Goal: Obtain resource: Download file/media

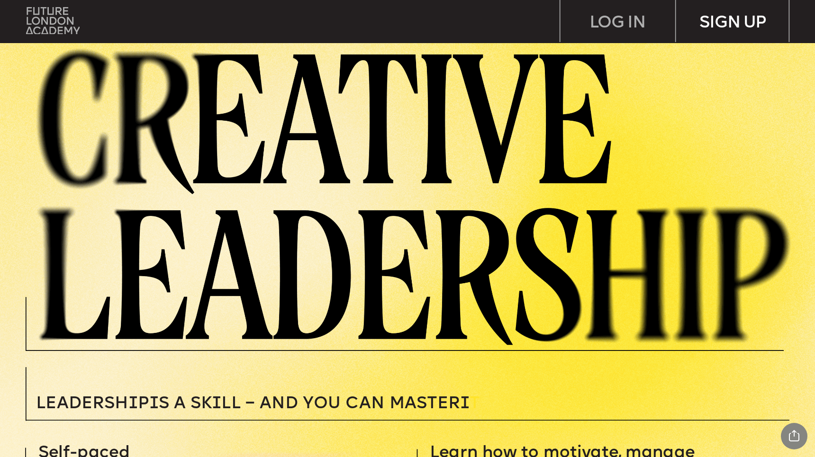
click at [714, 27] on div "SIGN UP" at bounding box center [733, 21] width 115 height 42
click at [34, 30] on img at bounding box center [53, 20] width 54 height 27
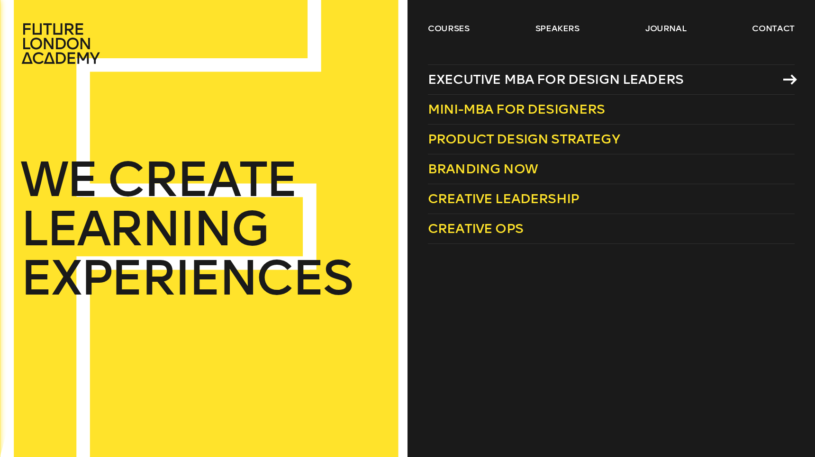
click at [551, 86] on span "Executive MBA for Design Leaders" at bounding box center [555, 80] width 255 height 16
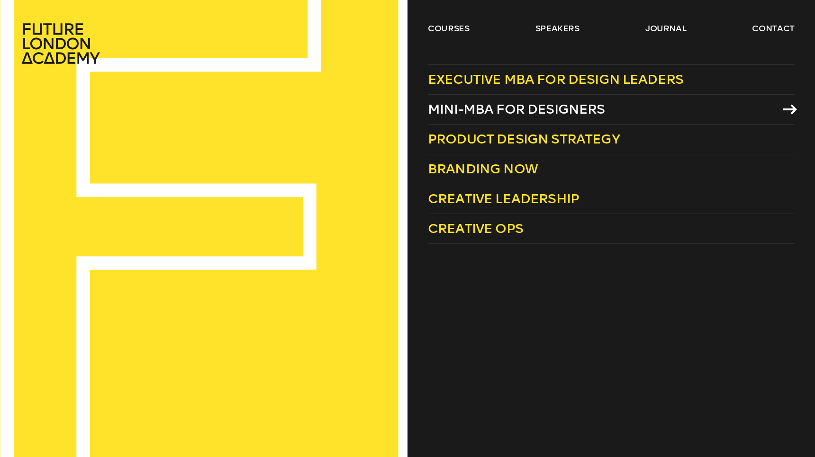
click at [555, 109] on span "Mini-MBA for Designers" at bounding box center [516, 109] width 177 height 16
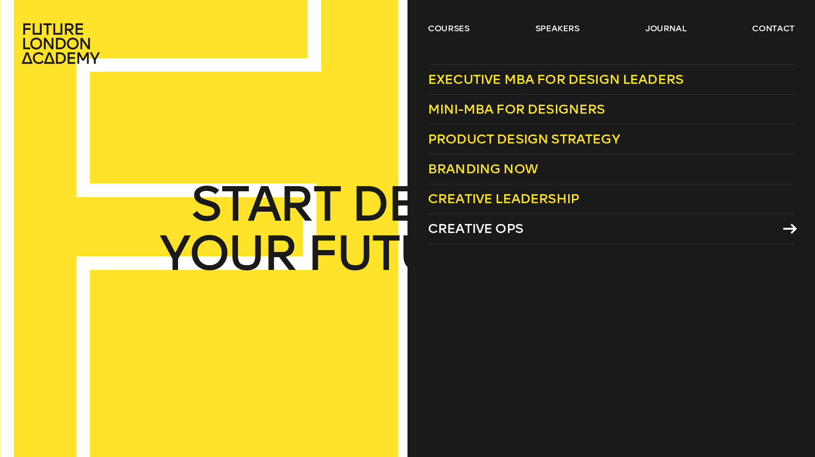
click at [521, 234] on span "Creative Ops" at bounding box center [475, 229] width 95 height 16
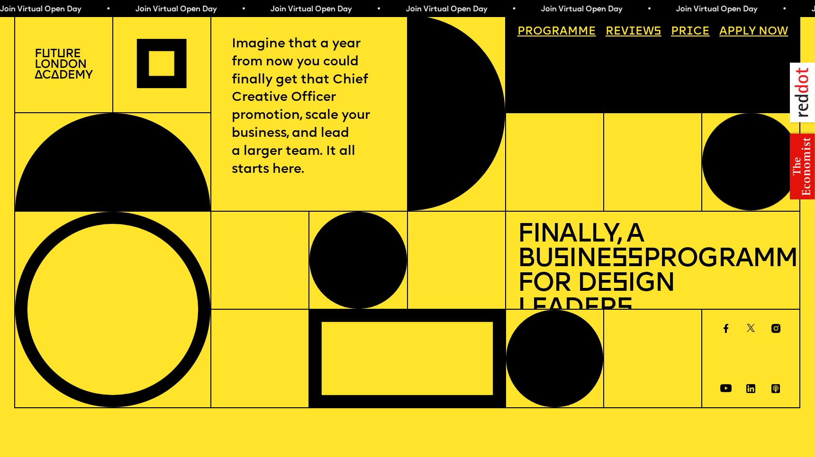
click at [75, 46] on div at bounding box center [64, 64] width 98 height 99
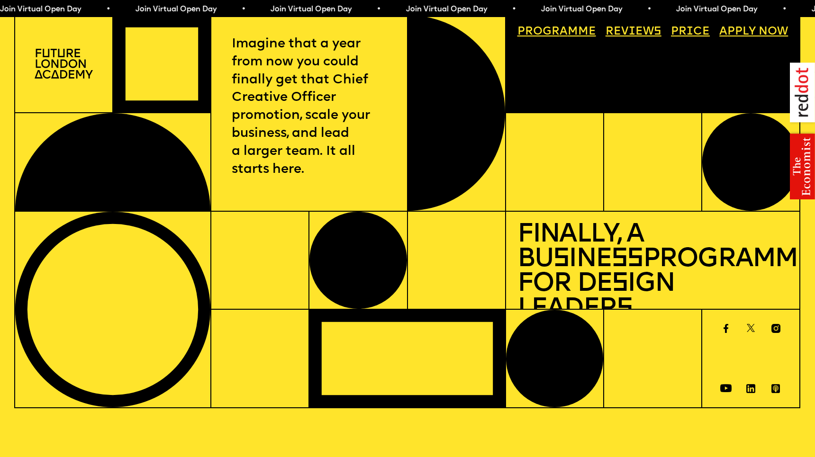
click at [56, 59] on img at bounding box center [64, 64] width 59 height 30
click at [568, 32] on link "Progr a mme" at bounding box center [557, 32] width 90 height 23
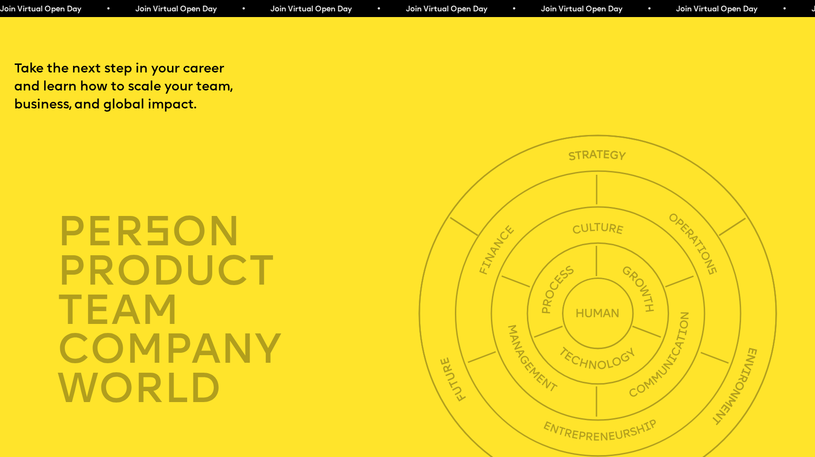
scroll to position [2788, 0]
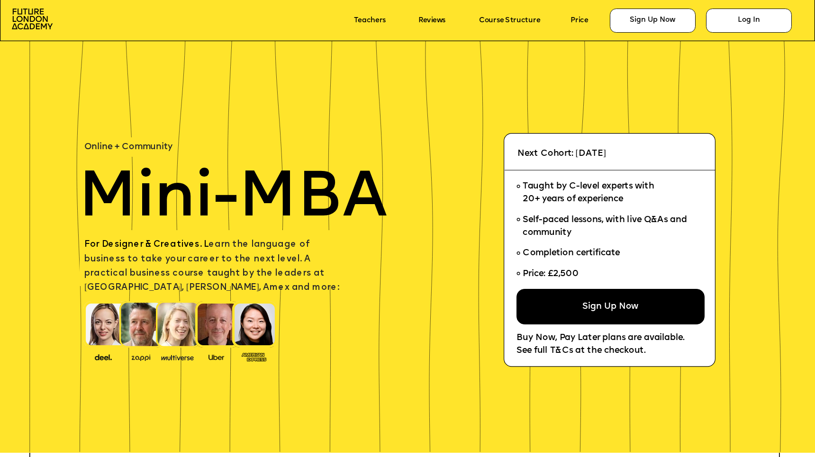
scroll to position [9, 0]
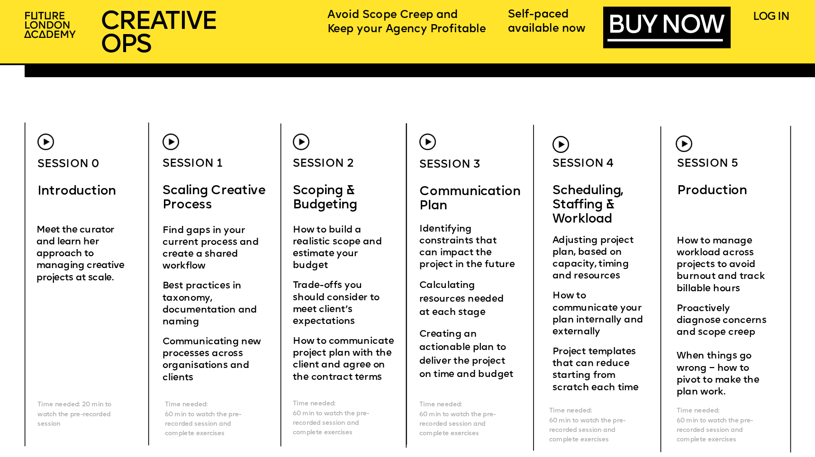
scroll to position [3245, 0]
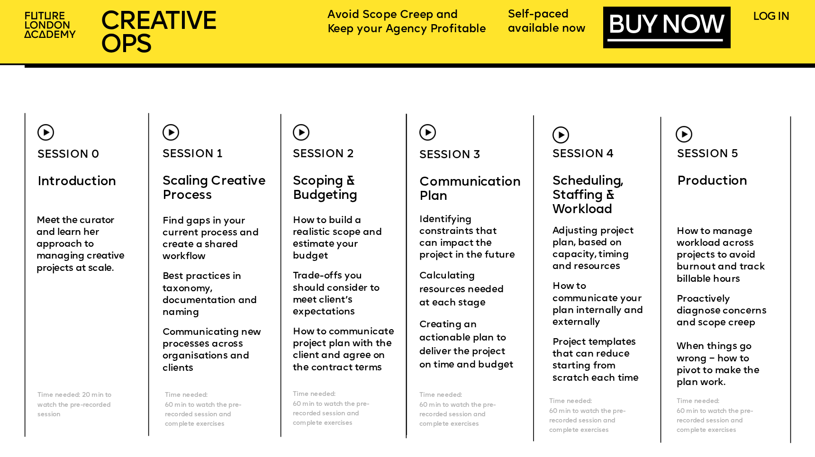
click at [49, 132] on img at bounding box center [45, 132] width 17 height 17
click at [175, 129] on img at bounding box center [171, 132] width 17 height 17
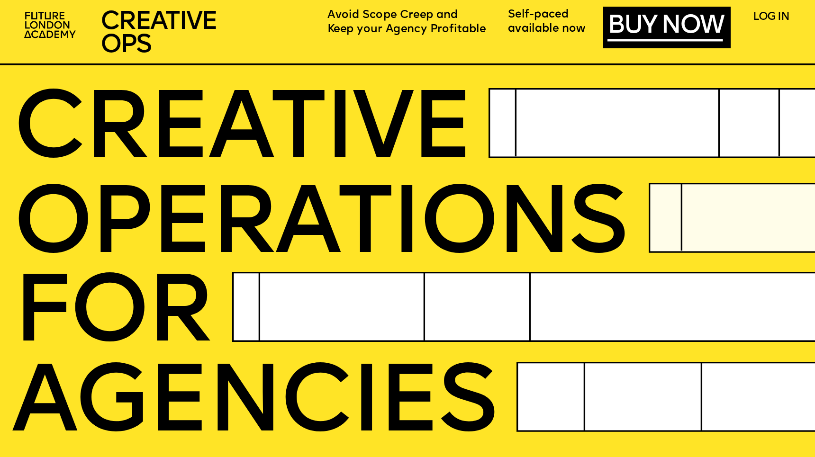
scroll to position [0, 0]
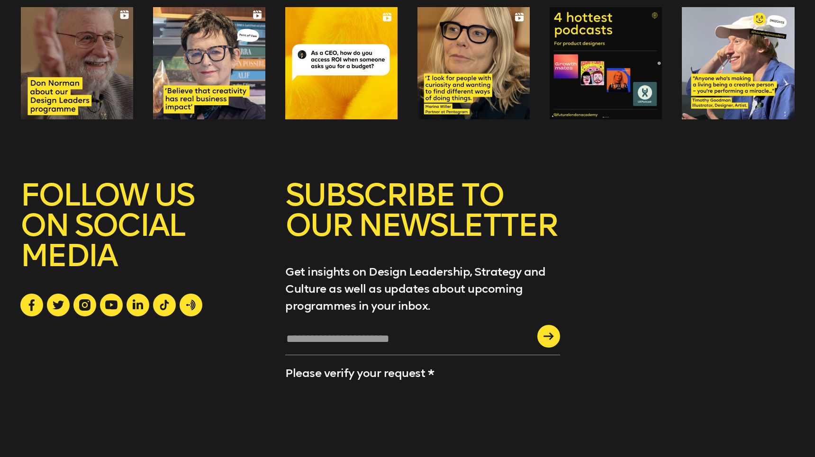
scroll to position [647, 0]
